Goal: Information Seeking & Learning: Learn about a topic

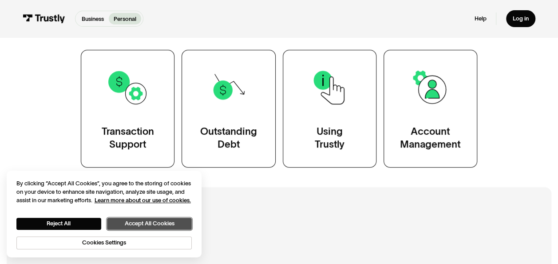
click at [126, 220] on button "Accept All Cookies" at bounding box center [149, 224] width 85 height 12
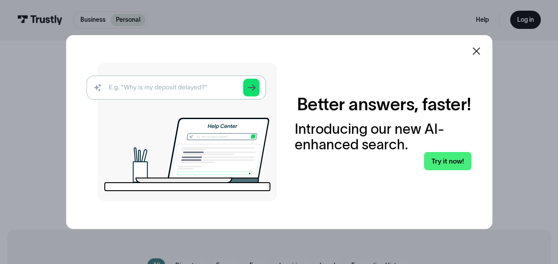
click at [479, 51] on icon at bounding box center [476, 51] width 8 height 8
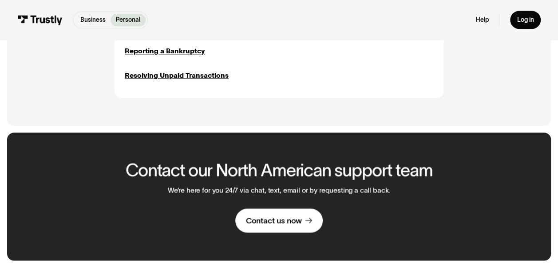
scroll to position [870, 0]
